Goal: Task Accomplishment & Management: Complete application form

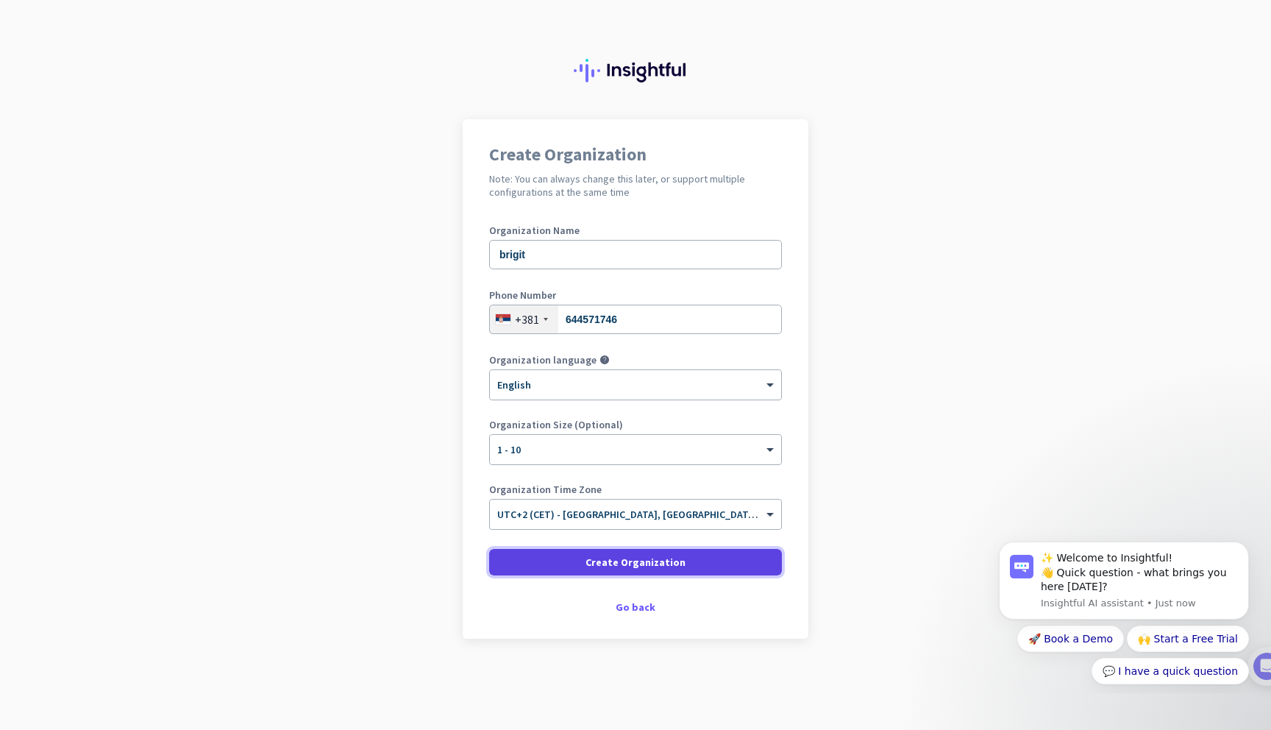
click at [648, 564] on span "Create Organization" at bounding box center [636, 562] width 100 height 15
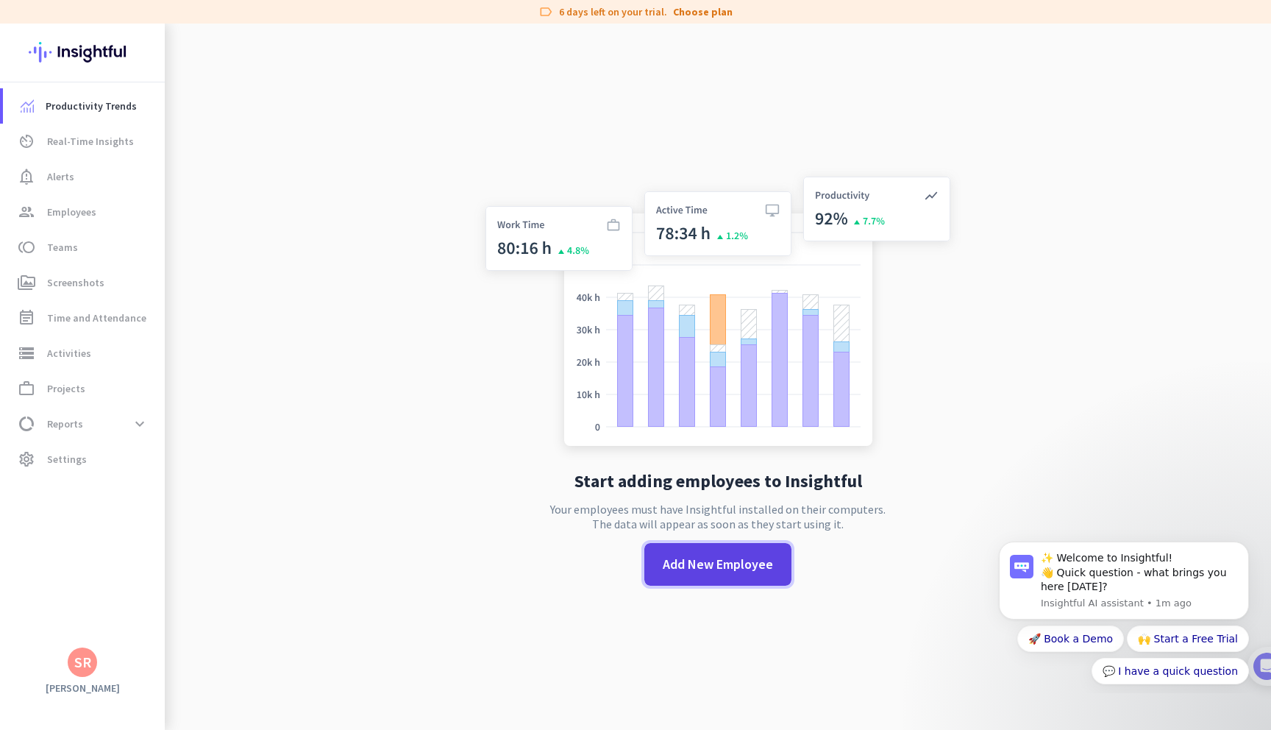
click at [675, 564] on span "Add New Employee" at bounding box center [718, 564] width 110 height 19
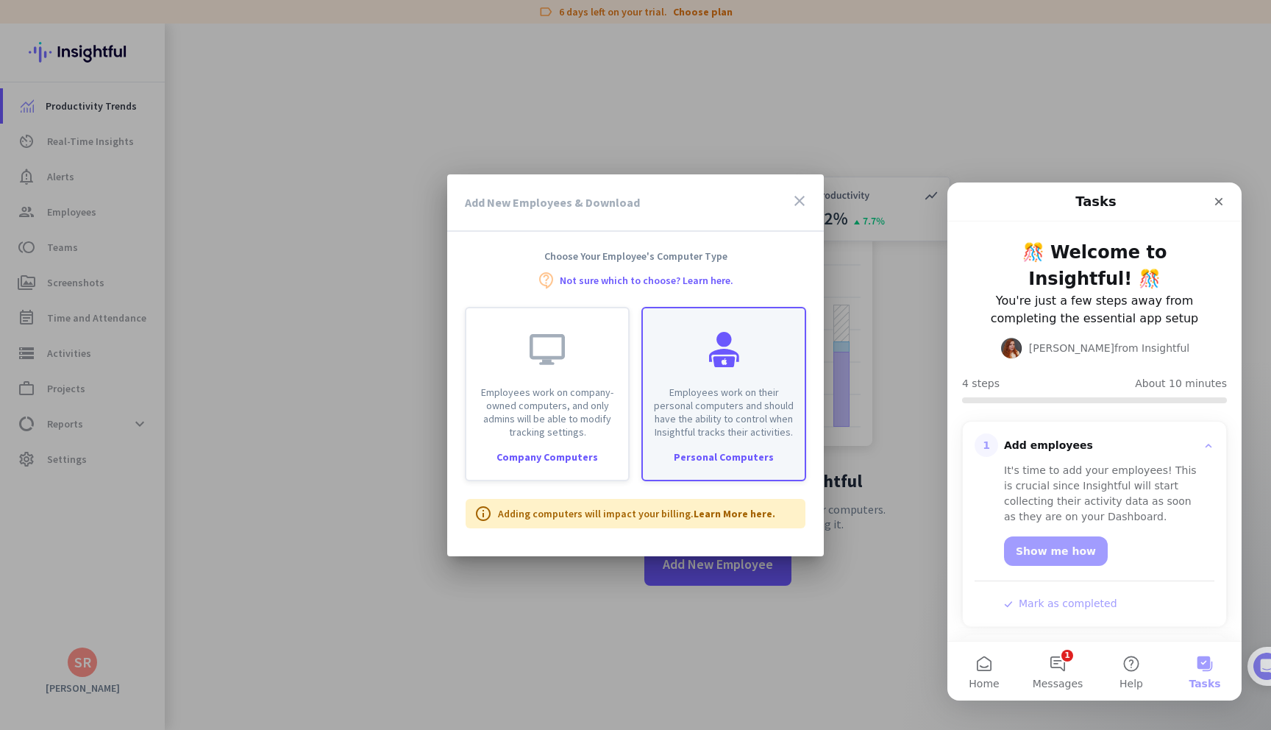
click at [726, 378] on div "Employees work on their personal computers and should have the ability to contr…" at bounding box center [724, 373] width 162 height 130
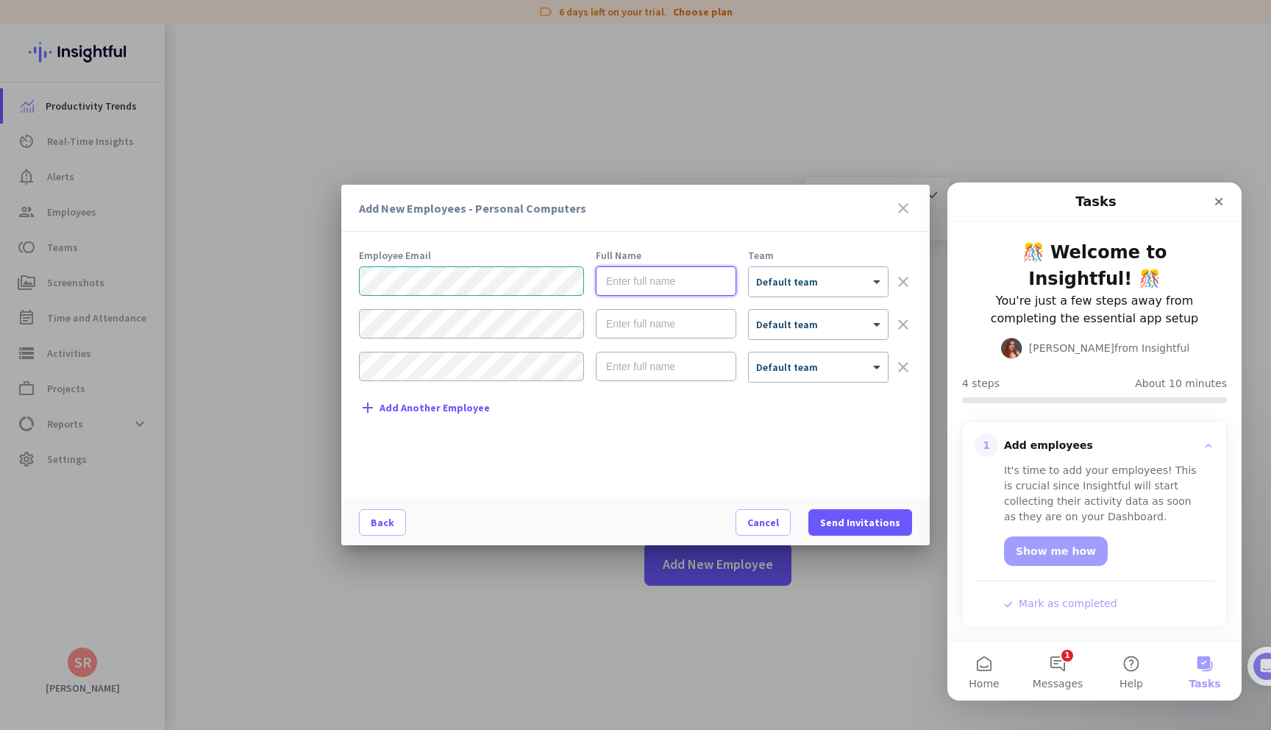
click at [671, 293] on input "text" at bounding box center [666, 280] width 141 height 29
type input "Srdjan"
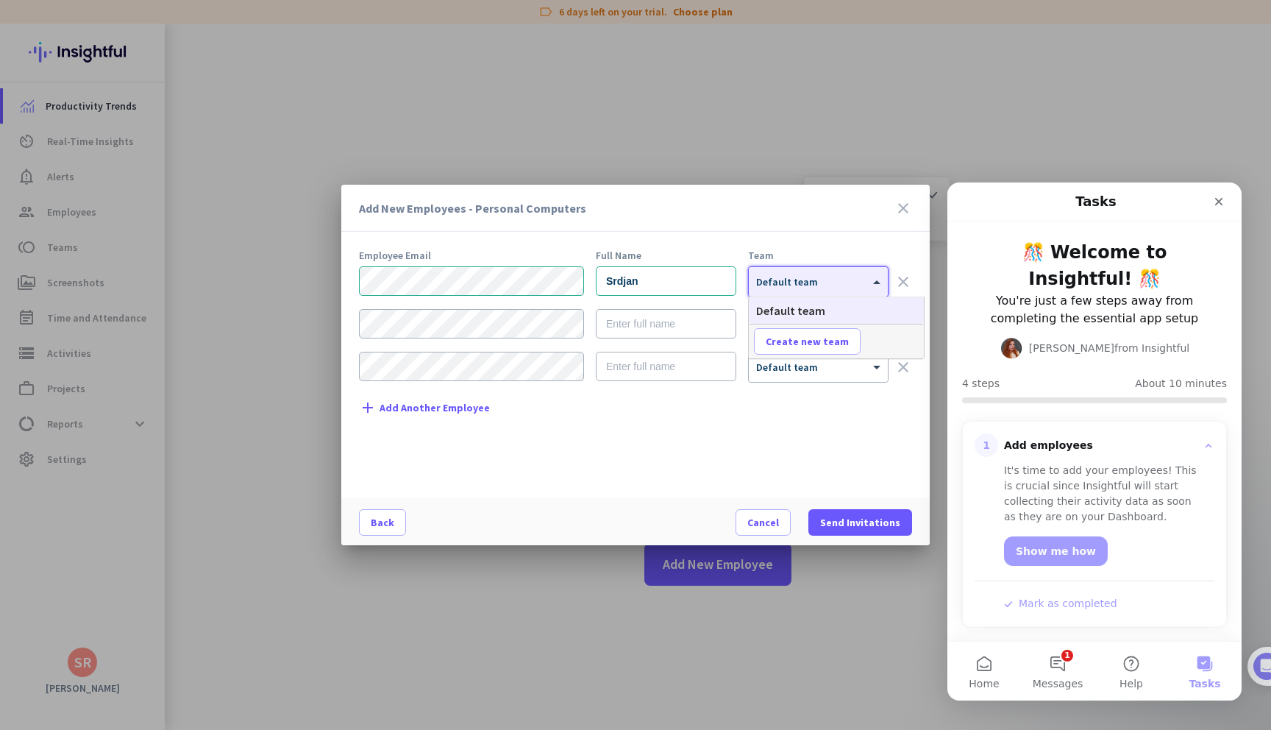
click at [834, 285] on div "× Default team" at bounding box center [809, 282] width 121 height 13
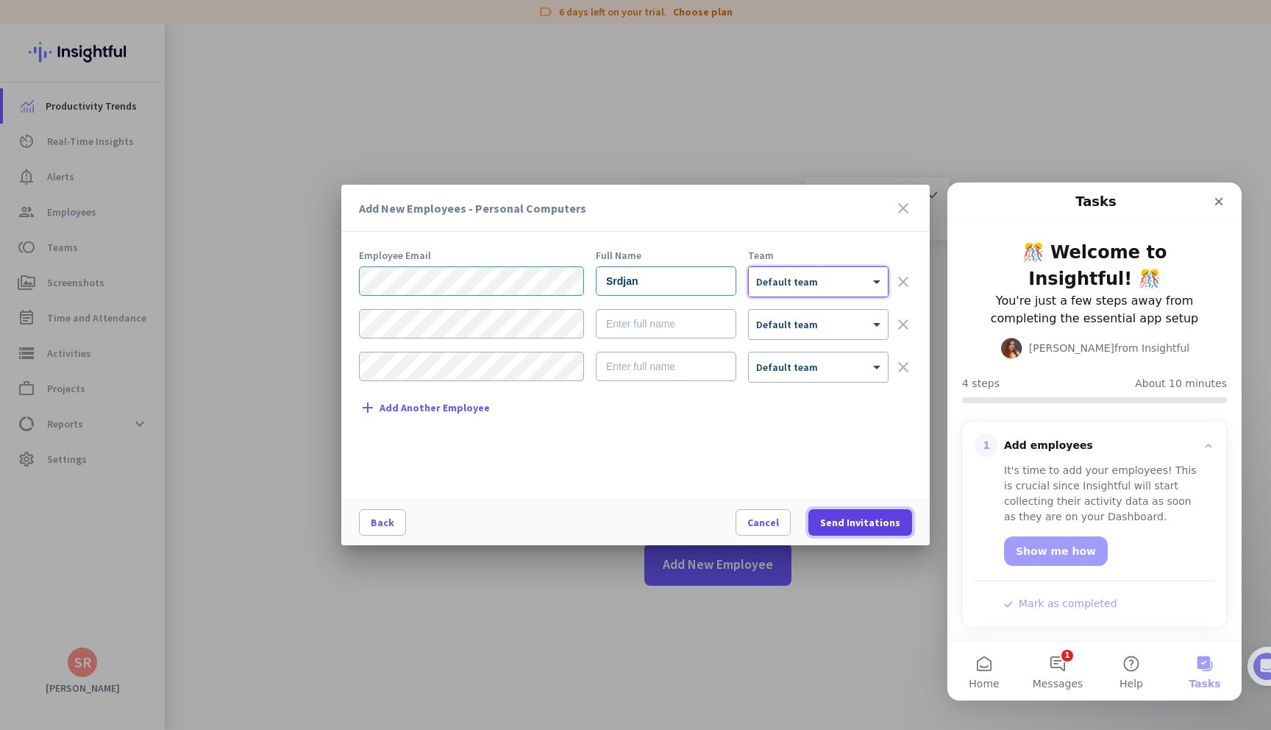
click at [859, 517] on span "Send Invitations" at bounding box center [860, 522] width 80 height 15
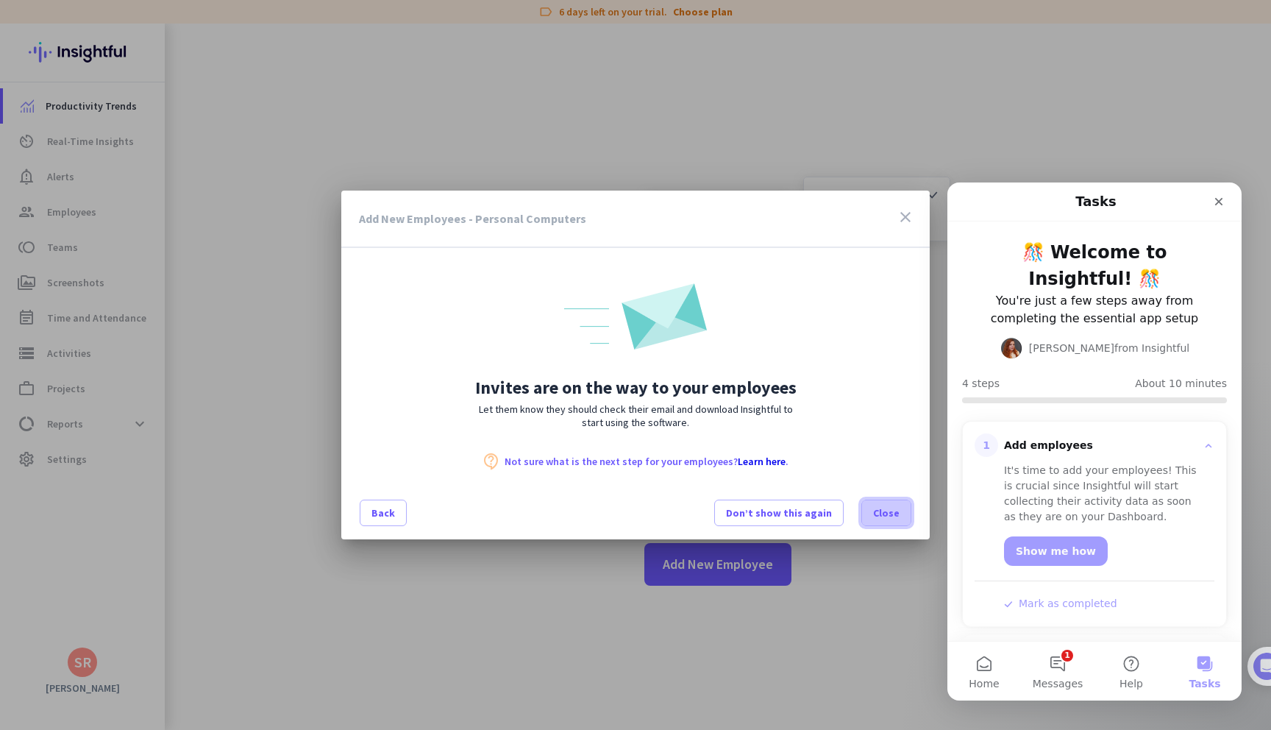
click at [884, 517] on span "Close" at bounding box center [886, 513] width 26 height 15
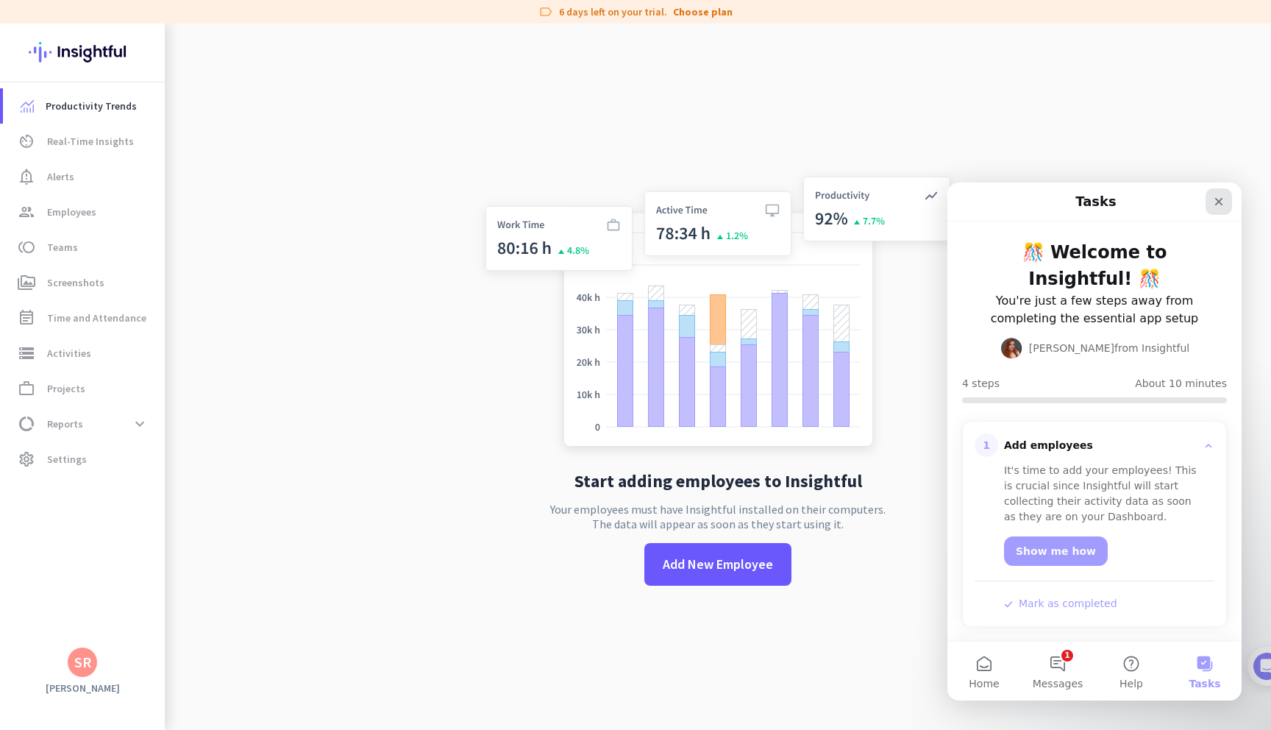
click at [1219, 198] on icon "Close" at bounding box center [1219, 202] width 12 height 12
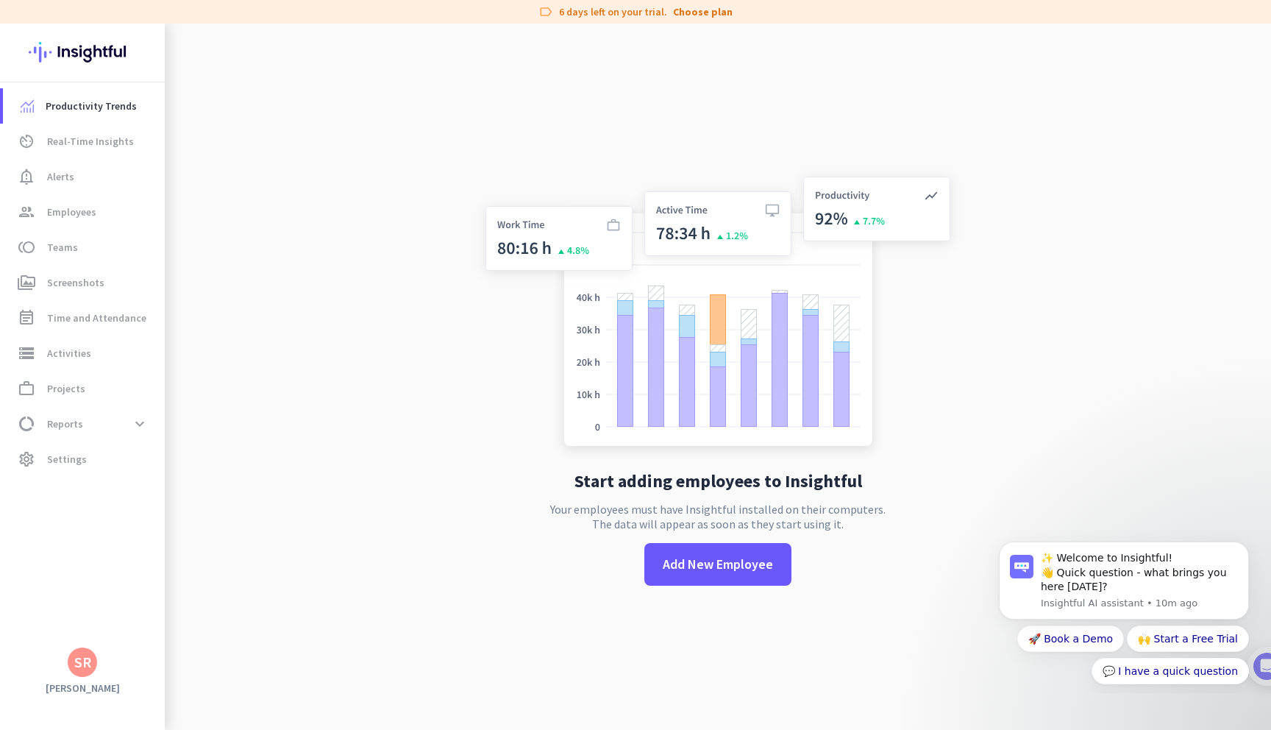
click at [463, 256] on app-no-employees "Start adding employees to Insightful Your employees must have Insightful instal…" at bounding box center [718, 389] width 1107 height 730
